Goal: Browse casually

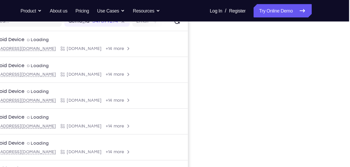
scroll to position [71, 0]
